Goal: Communication & Community: Answer question/provide support

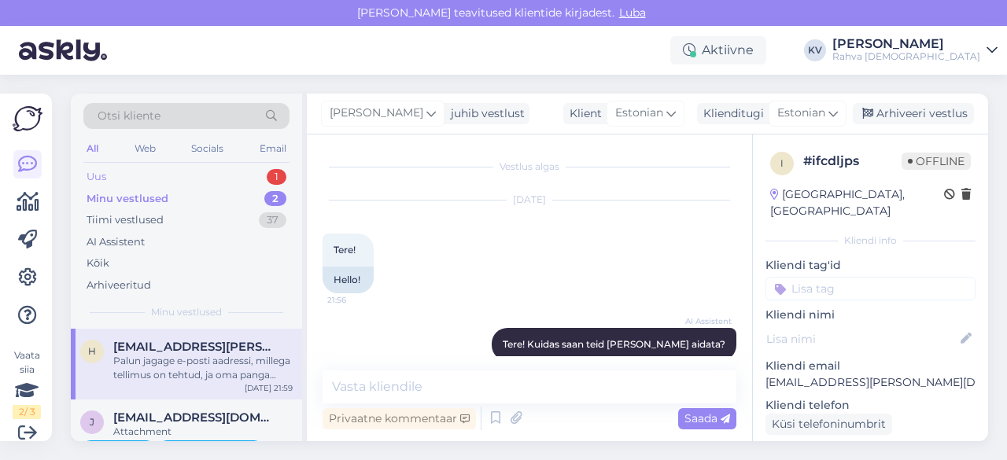
scroll to position [467, 0]
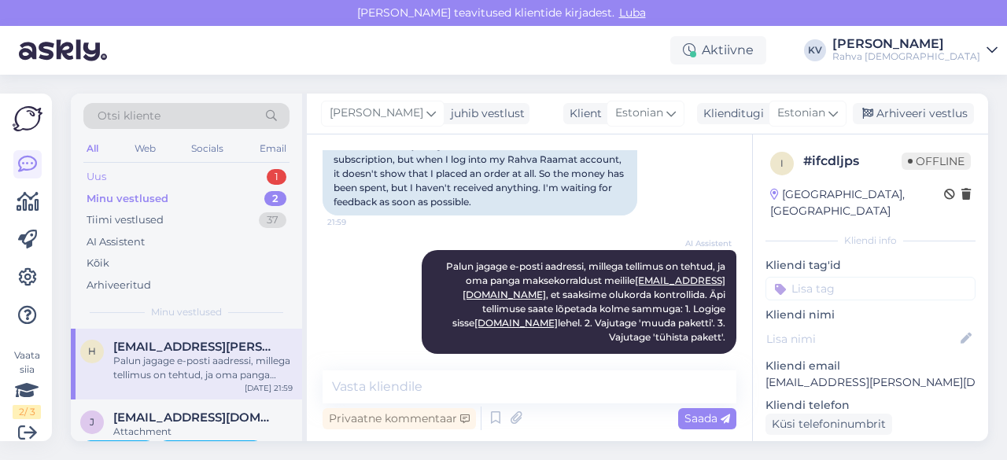
click at [146, 177] on div "Uus 1" at bounding box center [186, 177] width 206 height 22
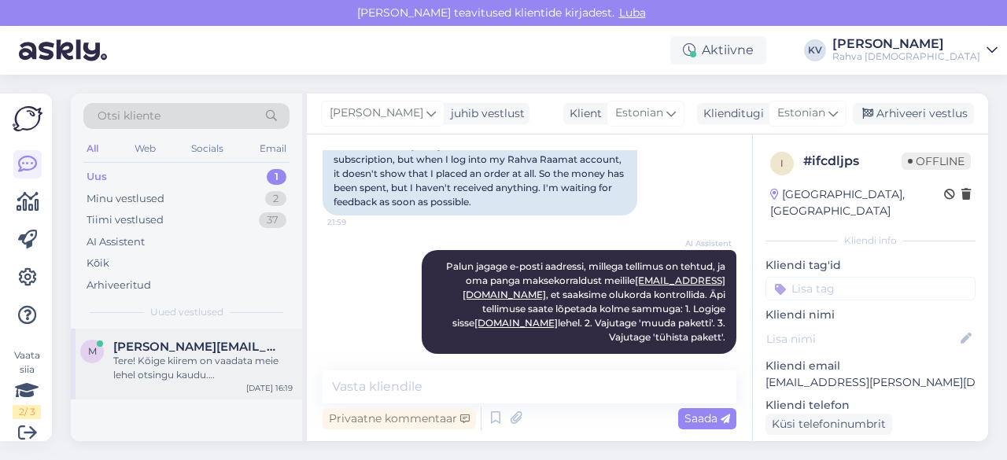
click at [181, 368] on div "Tere! Kõige kiirem on vaadata meie lehel otsingu kaudu. [MEDICAL_DATA][PERSON_N…" at bounding box center [202, 368] width 179 height 28
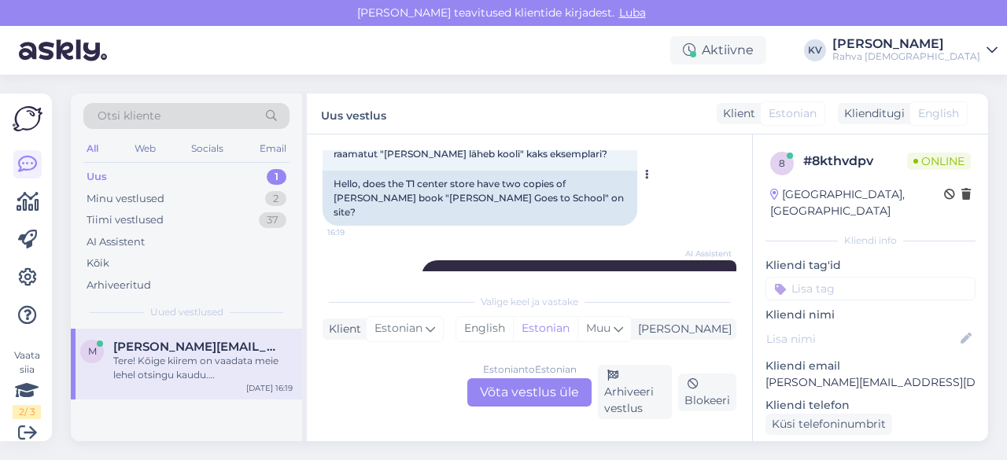
scroll to position [31, 0]
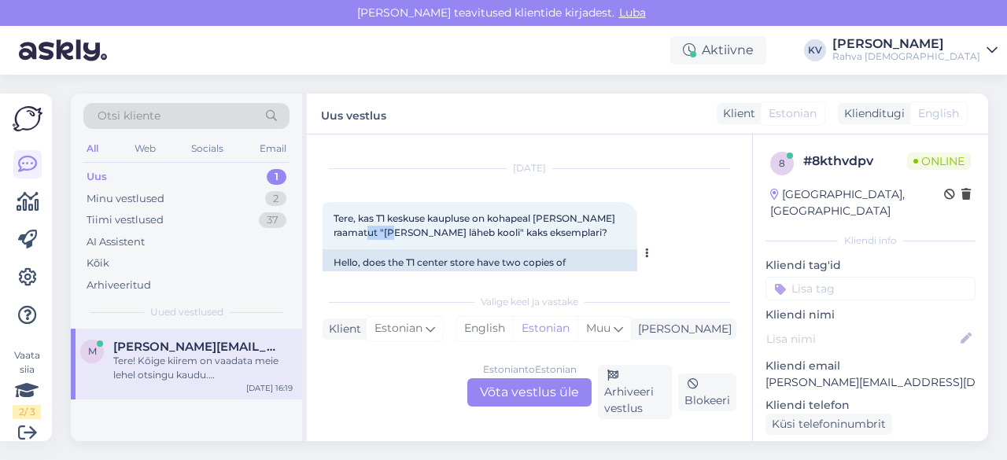
drag, startPoint x: 383, startPoint y: 234, endPoint x: 409, endPoint y: 235, distance: 26.8
click at [409, 235] on span "Tere, kas T1 keskuse kaupluse on kohapeal [PERSON_NAME] raamatut "[PERSON_NAME]…" at bounding box center [476, 226] width 284 height 26
drag, startPoint x: 383, startPoint y: 234, endPoint x: 462, endPoint y: 233, distance: 78.7
click at [462, 233] on span "Tere, kas T1 keskuse kaupluse on kohapeal [PERSON_NAME] raamatut "[PERSON_NAME]…" at bounding box center [476, 226] width 284 height 26
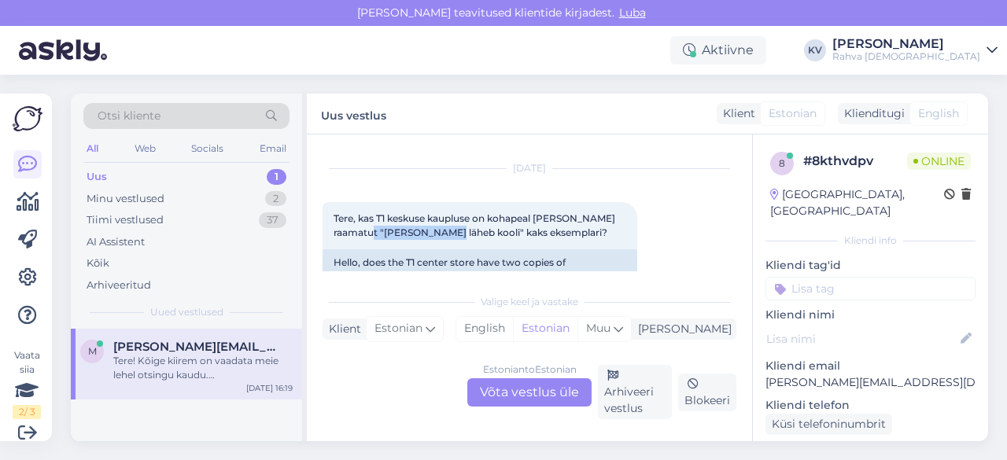
copy span "[PERSON_NAME] läheb kooli"
click at [502, 391] on div "Estonian to Estonian Võta vestlus üle" at bounding box center [530, 393] width 124 height 28
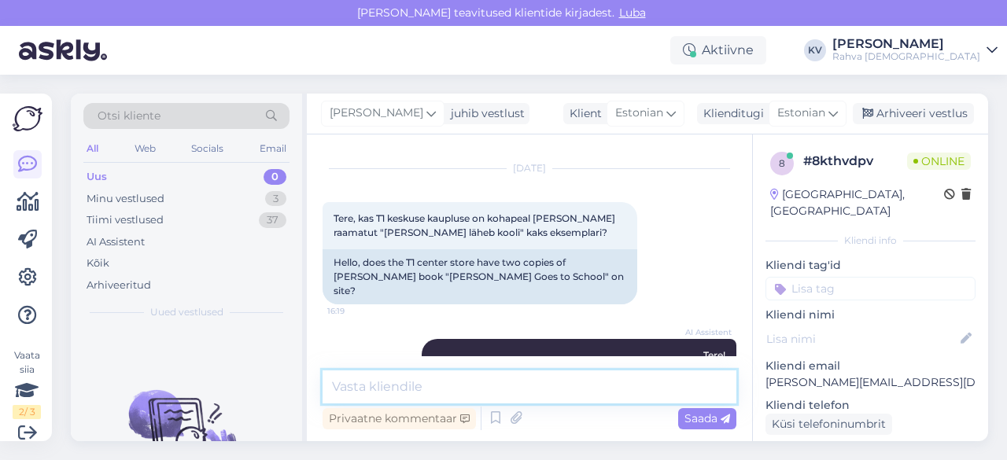
click at [408, 388] on textarea at bounding box center [530, 387] width 414 height 33
type textarea "T1 on kaks eksemplari olemas."
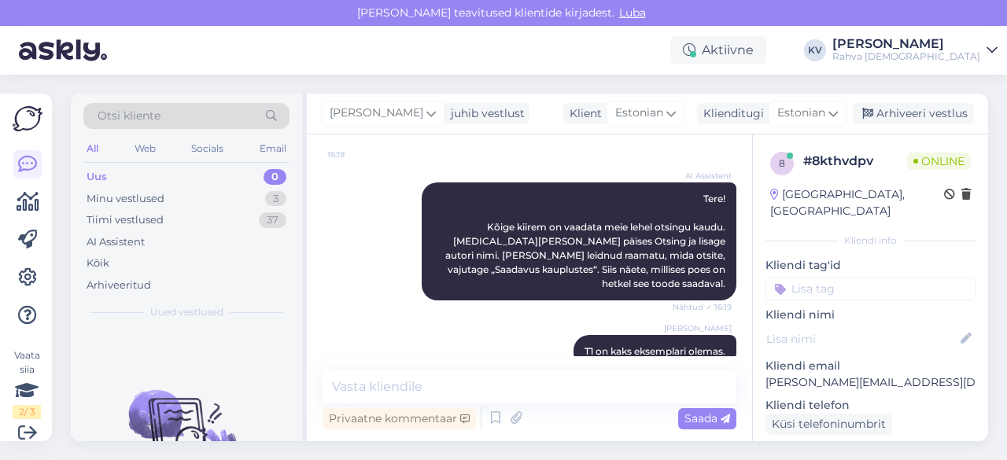
click at [810, 278] on input at bounding box center [871, 289] width 210 height 24
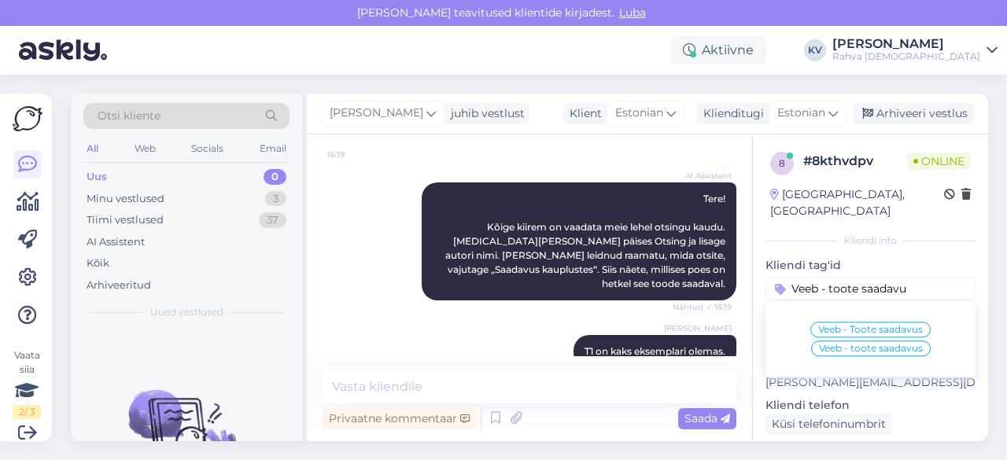
type input "Veeb - toote saadavus"
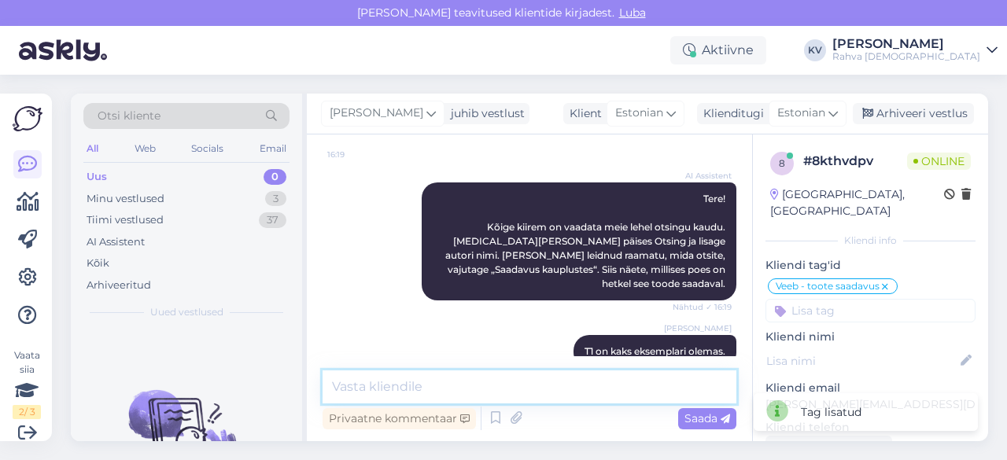
click at [523, 391] on textarea at bounding box center [530, 387] width 414 height 33
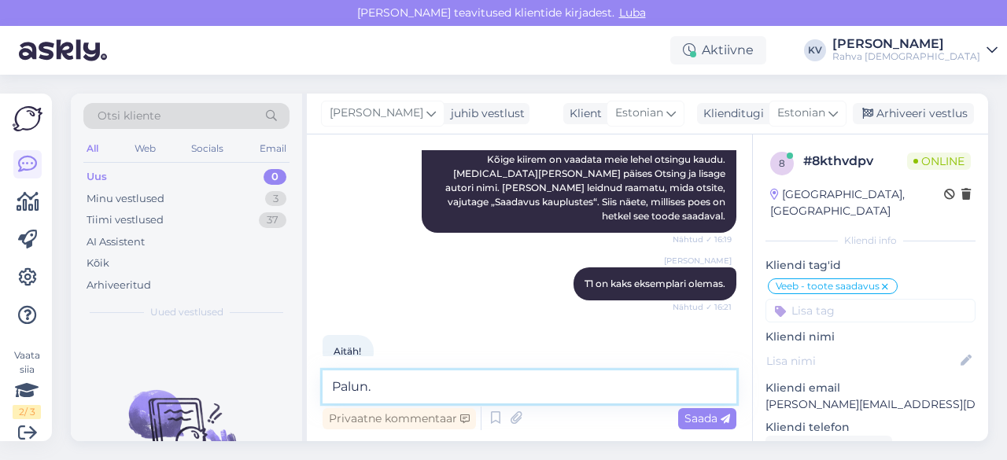
type textarea "Palun."
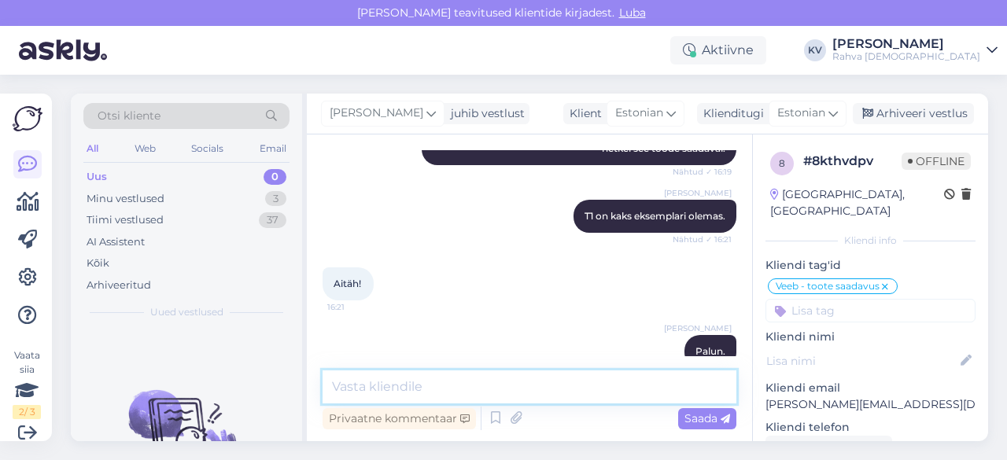
click at [523, 391] on textarea at bounding box center [530, 387] width 414 height 33
click at [393, 397] on textarea at bounding box center [530, 387] width 414 height 33
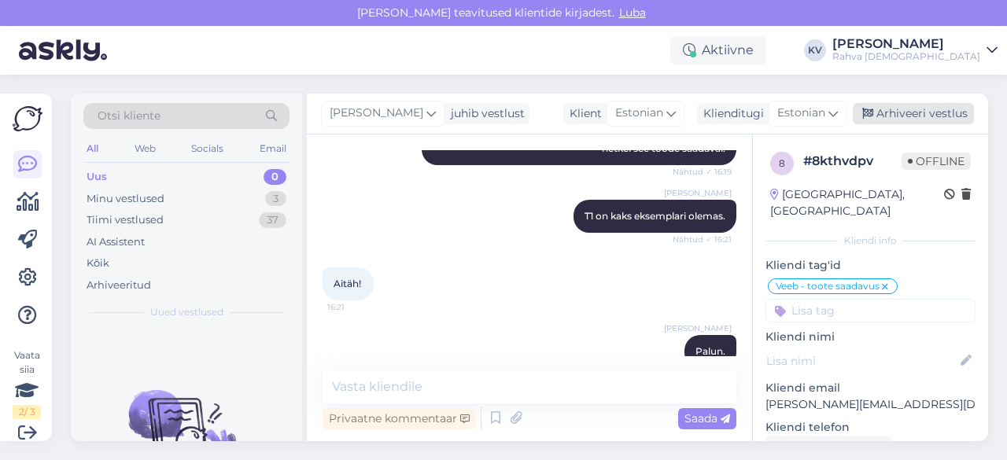
click at [930, 113] on div "Arhiveeri vestlus" at bounding box center [913, 113] width 121 height 21
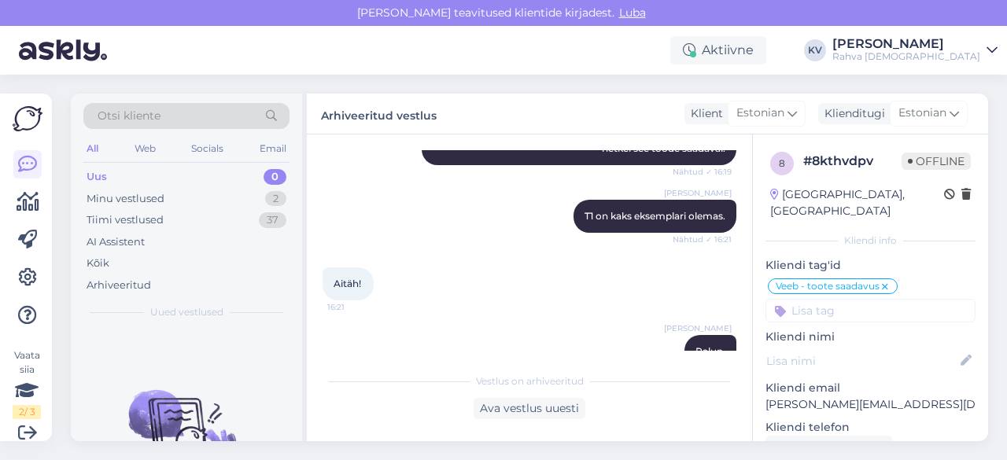
drag, startPoint x: 830, startPoint y: 297, endPoint x: 823, endPoint y: 290, distance: 8.9
click at [826, 299] on input at bounding box center [871, 311] width 210 height 24
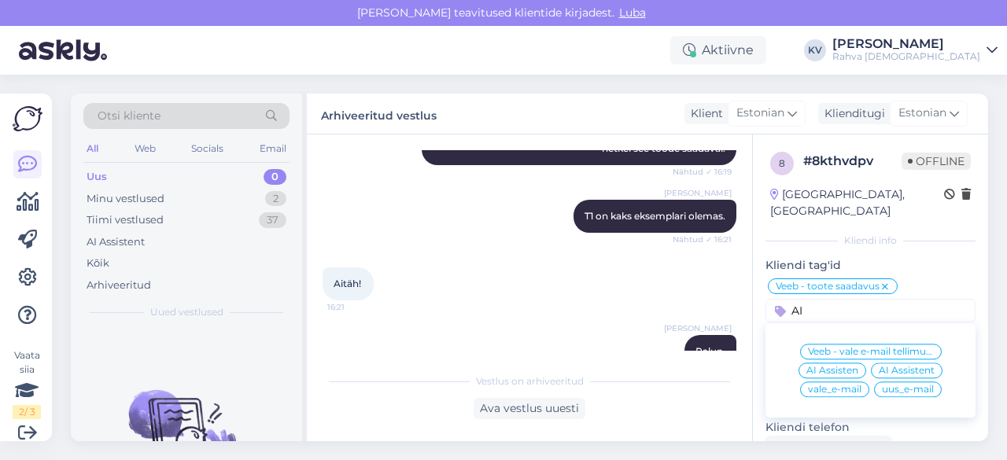
type input "AI"
click at [886, 366] on span "AI Assistent" at bounding box center [907, 370] width 56 height 9
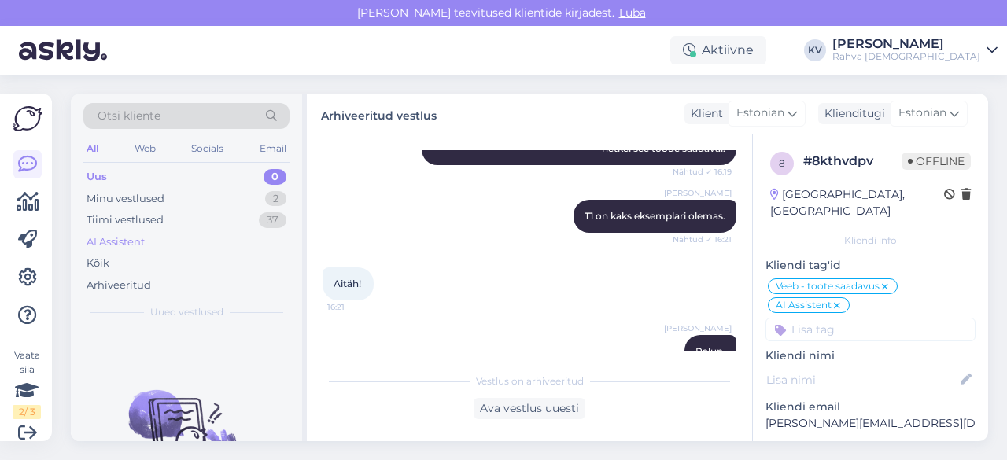
click at [168, 231] on div "AI Assistent" at bounding box center [186, 242] width 206 height 22
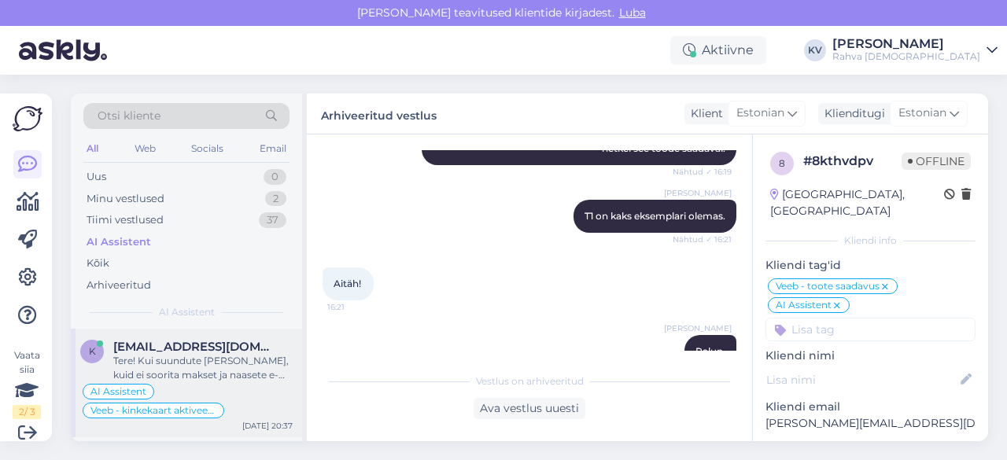
click at [185, 388] on div "AI Assistent Veeb - kinkekaart aktiveerub 2h jooksul" at bounding box center [186, 402] width 213 height 38
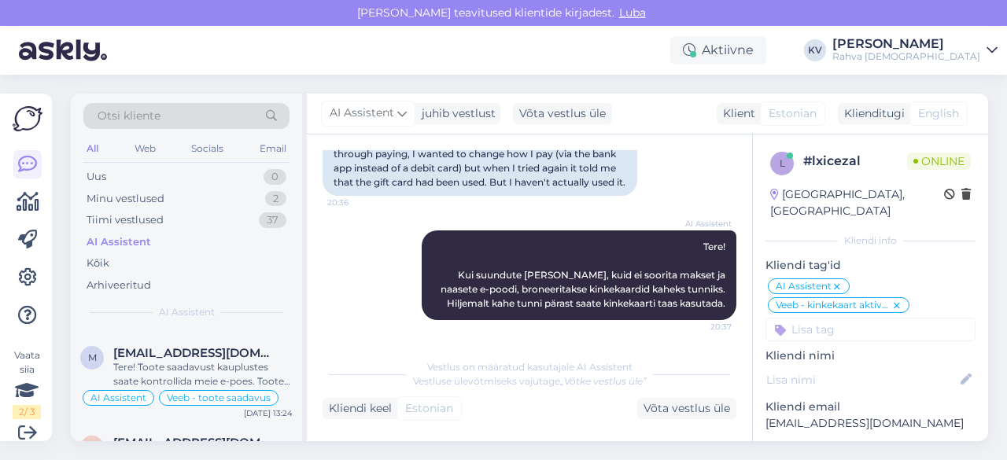
scroll to position [866, 0]
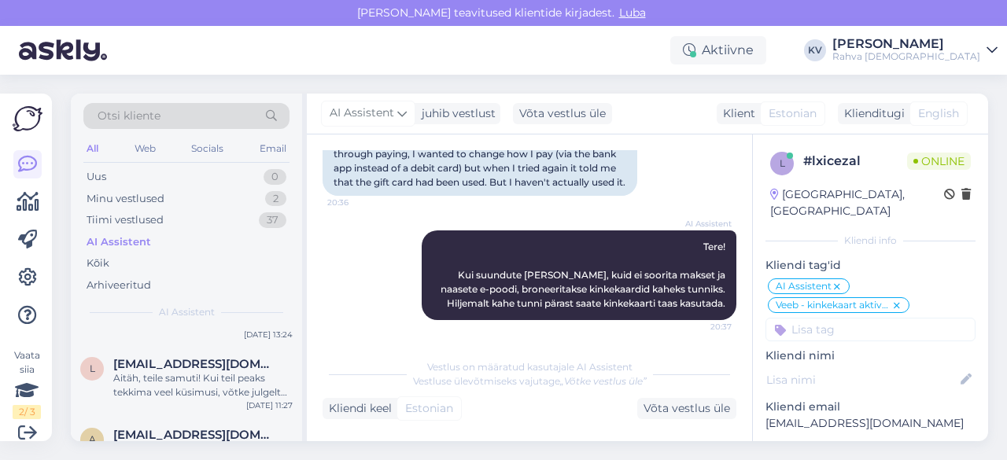
click at [197, 379] on div "Aitäh, teile samuti! Kui teil peaks tekkima veel küsimusi, võtke julgelt ühendu…" at bounding box center [202, 386] width 179 height 28
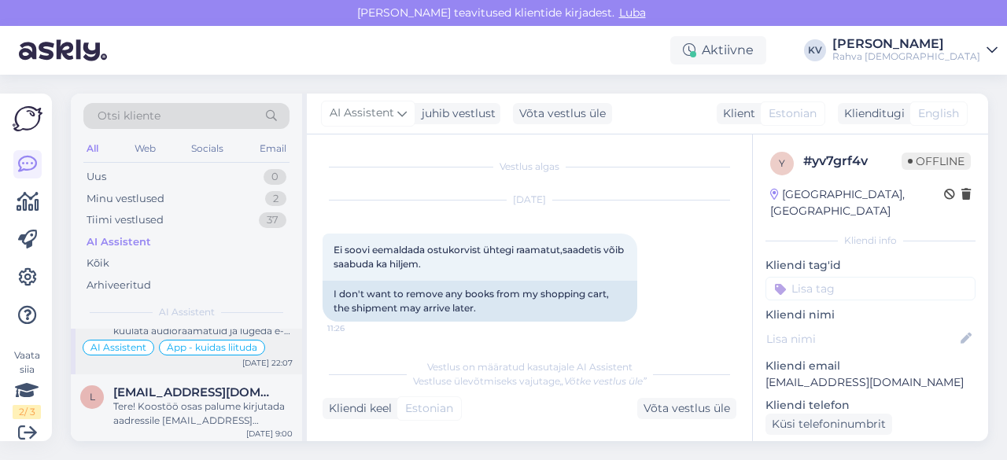
scroll to position [1023, 0]
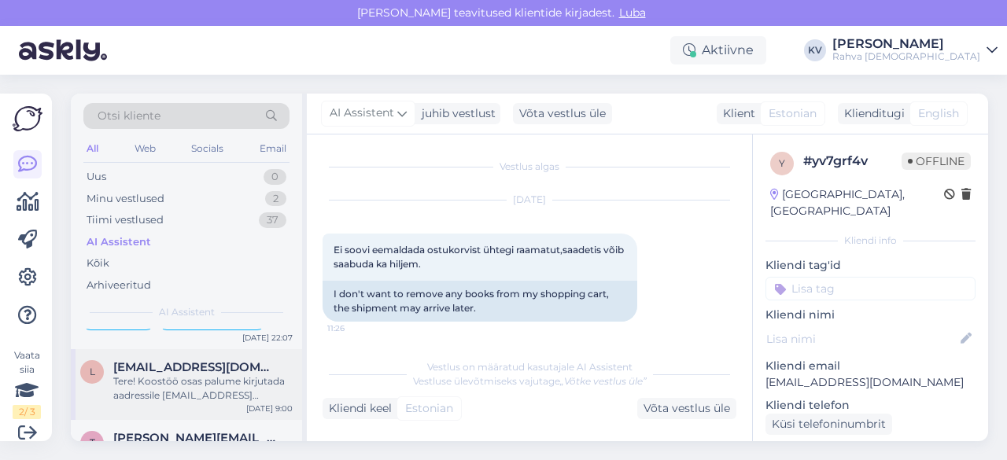
click at [210, 377] on div "Tere! Koostöö osas palume kirjutada aadressile [EMAIL_ADDRESS][DOMAIN_NAME]. Ku…" at bounding box center [202, 389] width 179 height 28
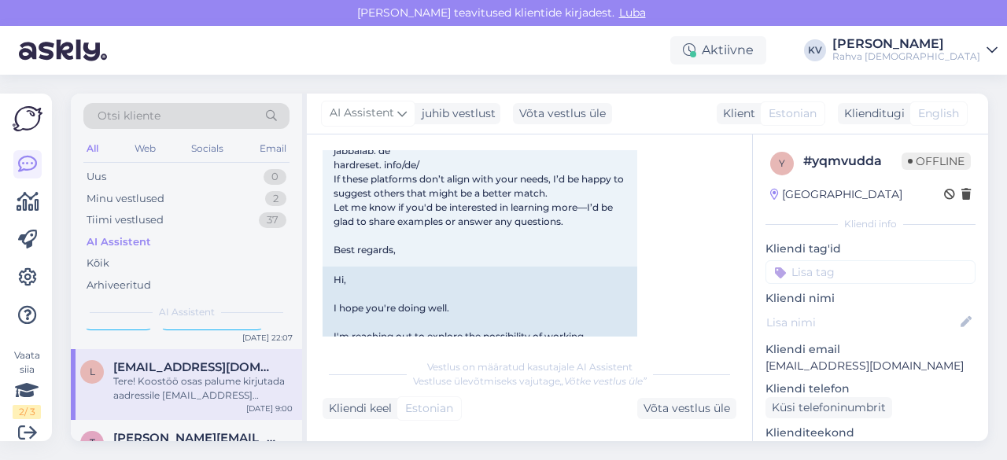
scroll to position [305, 0]
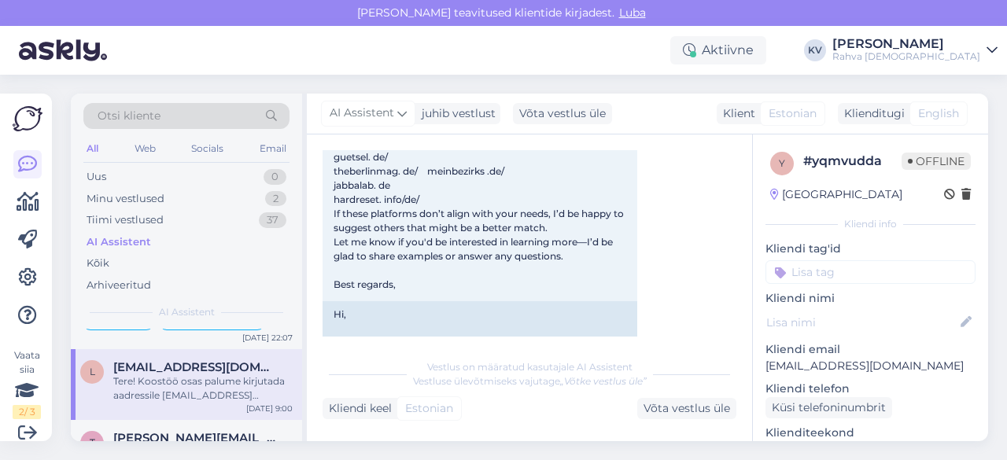
click at [834, 271] on input at bounding box center [871, 273] width 210 height 24
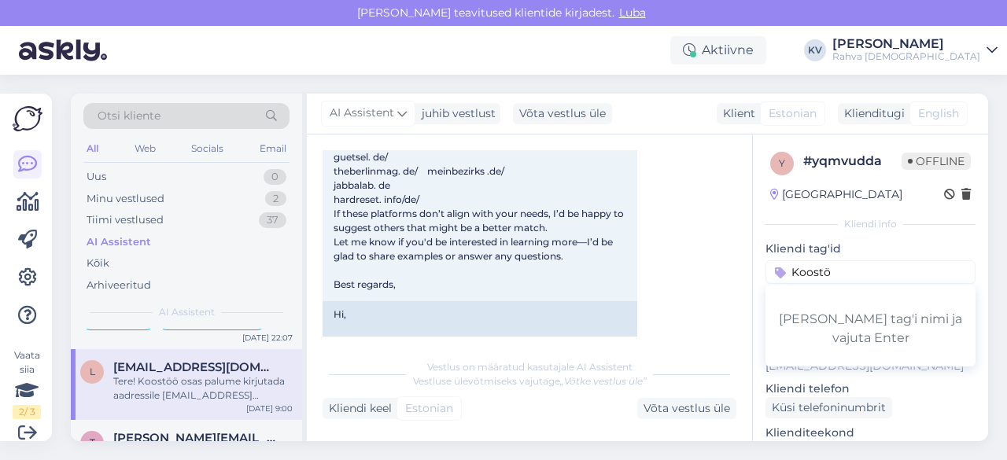
type input "Koostöö"
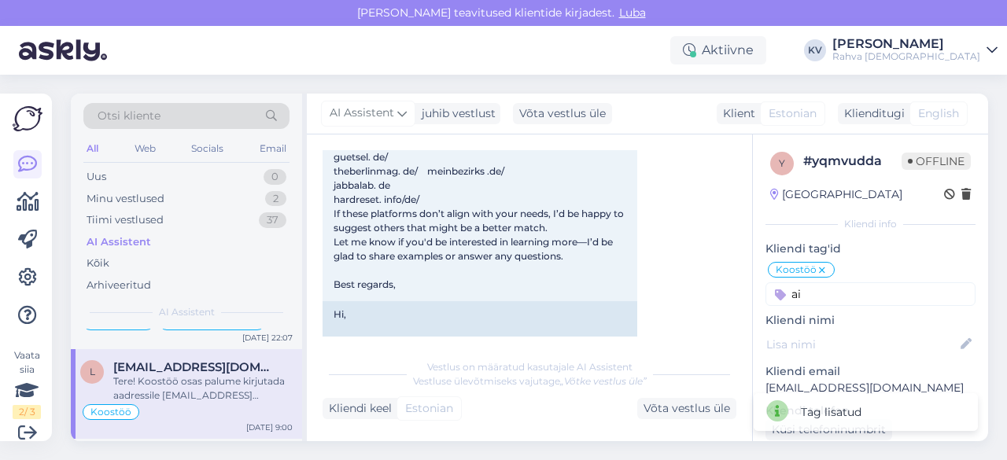
type input "a"
click at [888, 276] on div "Koostöö Koostöö Veeb - Toote info Veeb - e-raamatute alla laadimine Lojaalsuspr…" at bounding box center [871, 284] width 210 height 46
click at [866, 300] on input at bounding box center [871, 295] width 210 height 24
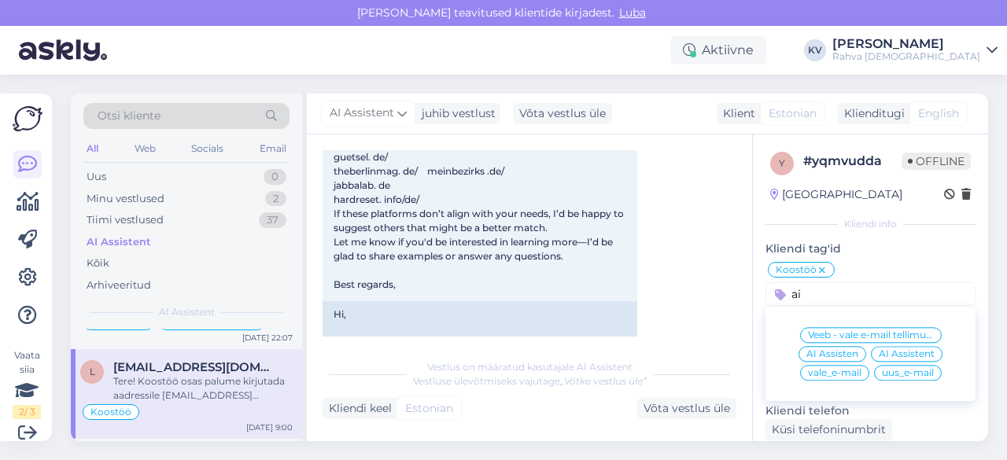
type input "ai"
click at [886, 355] on span "AI Assistent" at bounding box center [907, 353] width 56 height 9
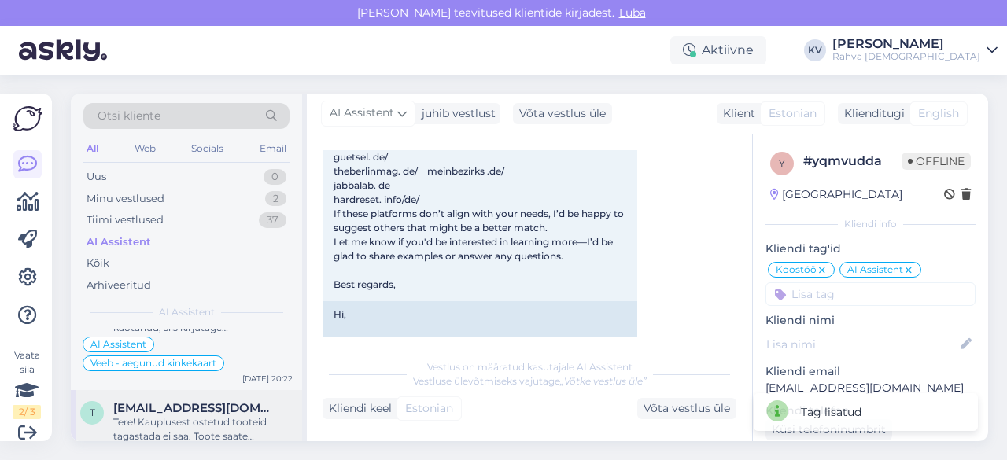
scroll to position [1259, 0]
